Goal: Find specific page/section: Find specific page/section

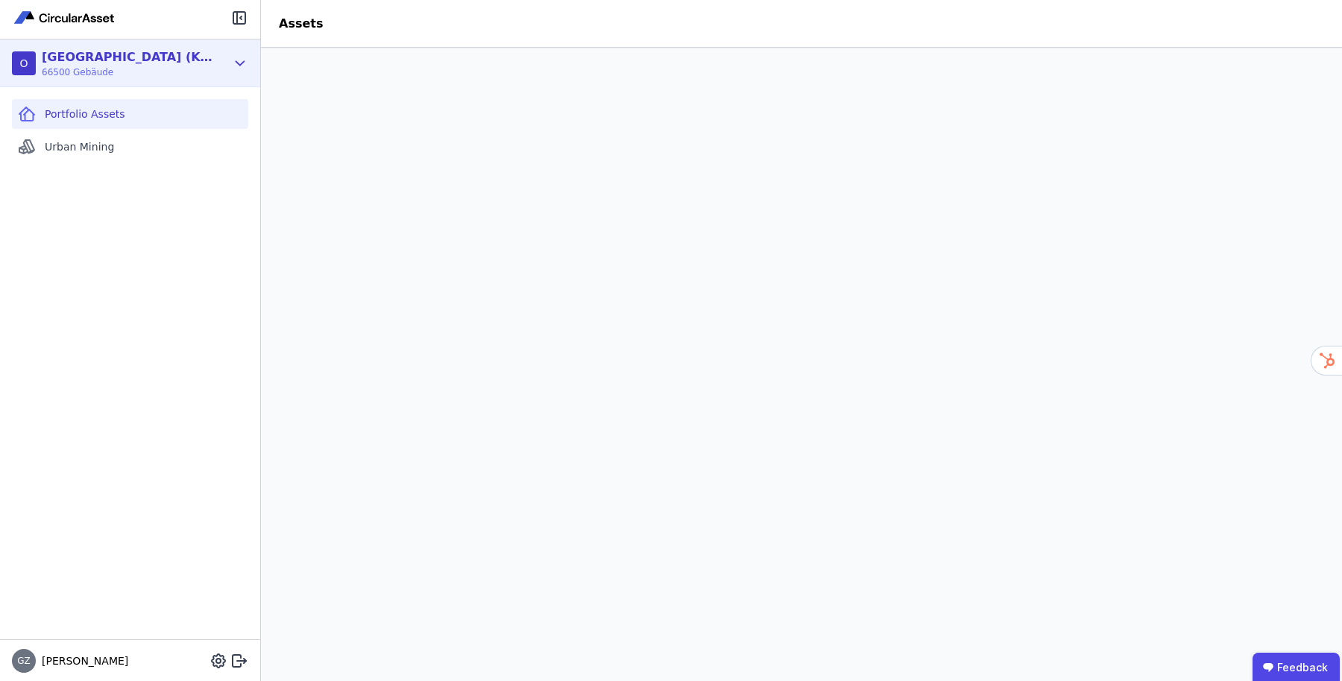
click at [175, 62] on div "O [GEOGRAPHIC_DATA] (Köster3) 66500 Gebäude" at bounding box center [119, 63] width 214 height 30
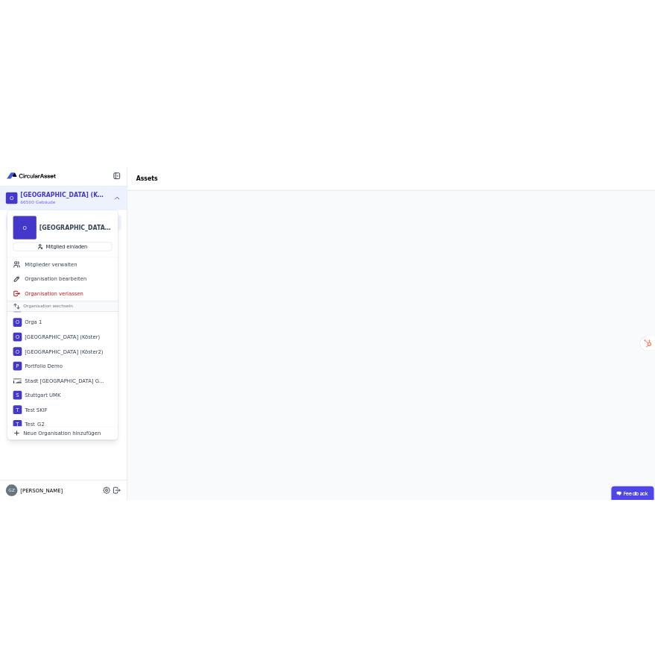
scroll to position [154, 0]
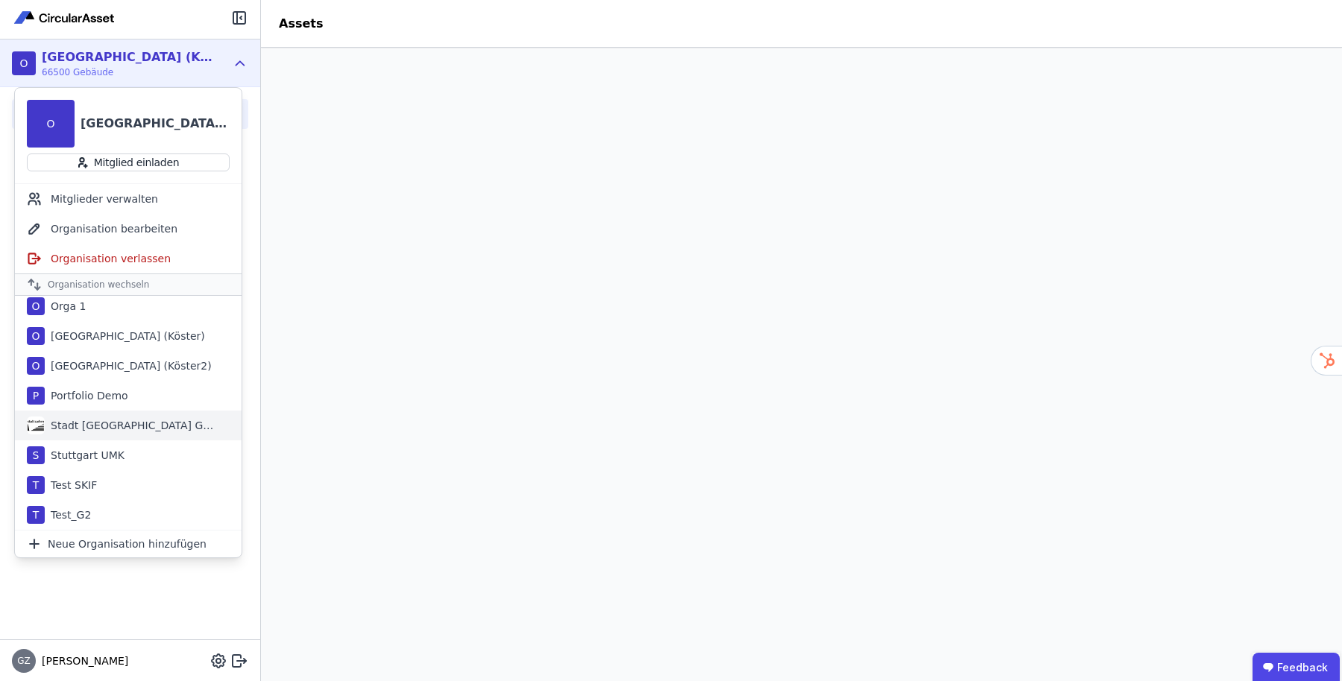
click at [115, 434] on div "Stadt [GEOGRAPHIC_DATA] Gebäudemanagement" at bounding box center [128, 426] width 227 height 30
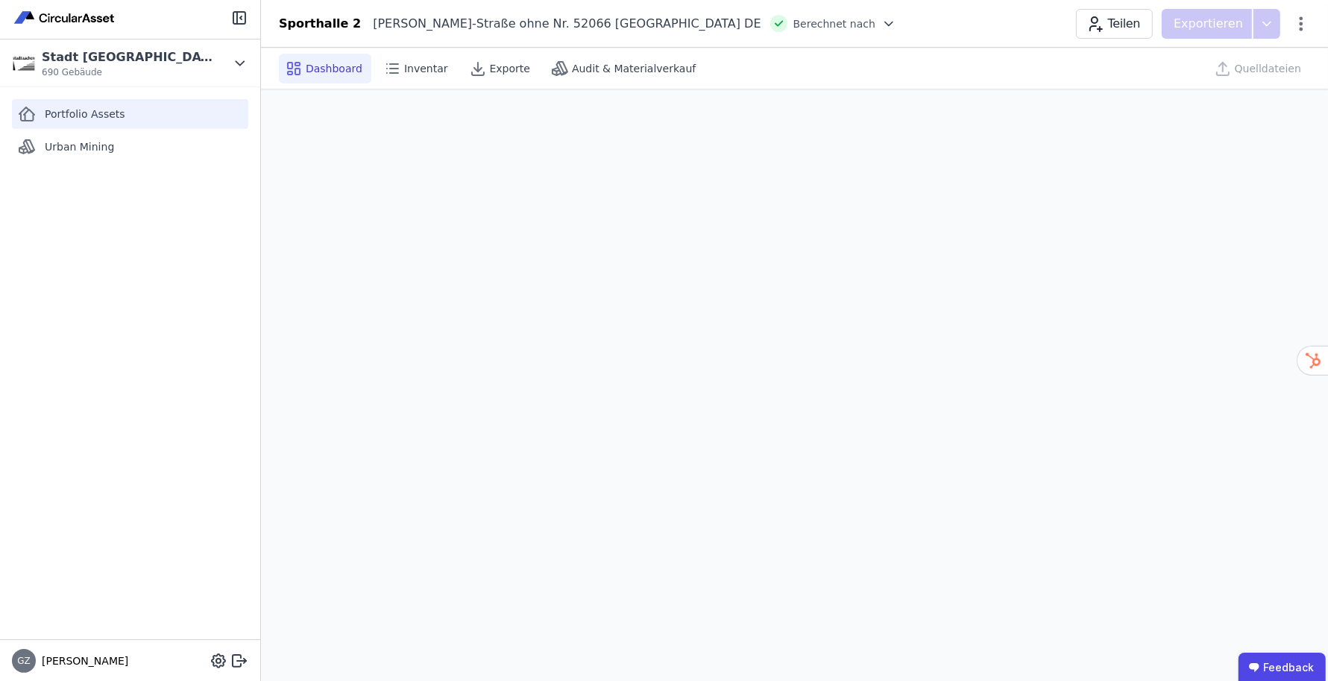
click at [133, 104] on div "Portfolio Assets" at bounding box center [130, 114] width 236 height 30
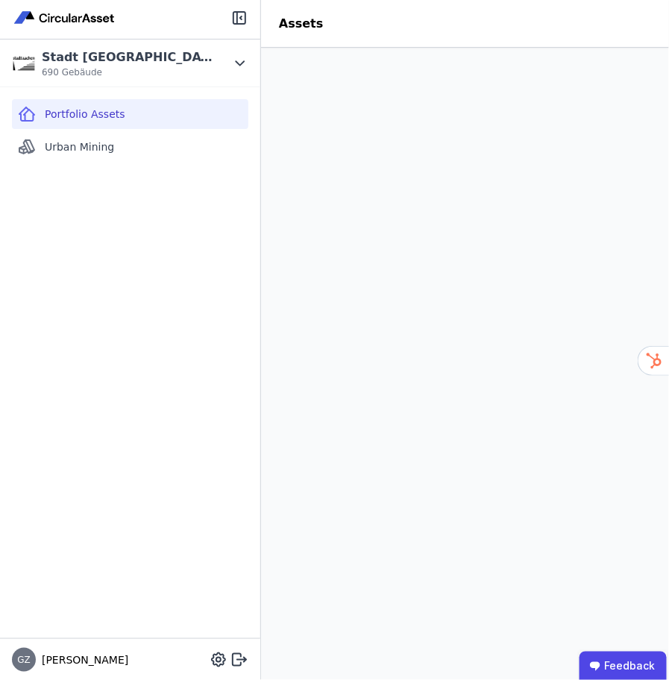
click at [243, 31] on div at bounding box center [130, 19] width 260 height 39
click at [239, 22] on icon at bounding box center [239, 18] width 18 height 18
